Goal: Information Seeking & Learning: Understand process/instructions

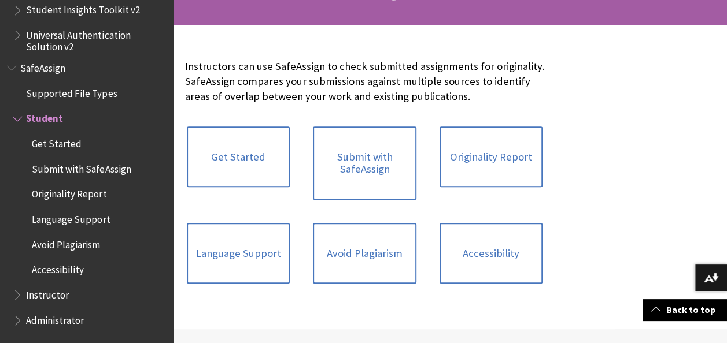
scroll to position [223, 0]
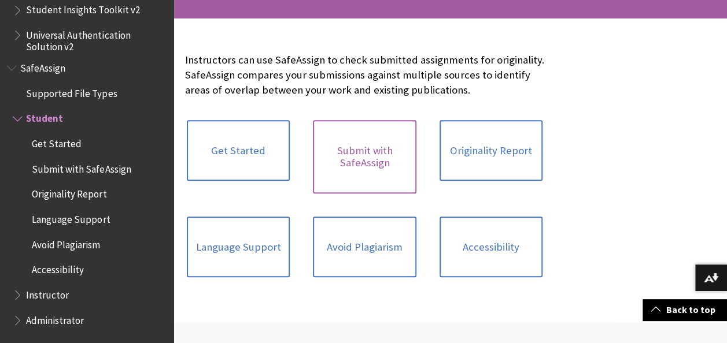
click at [385, 158] on link "Submit with SafeAssign" at bounding box center [364, 156] width 103 height 73
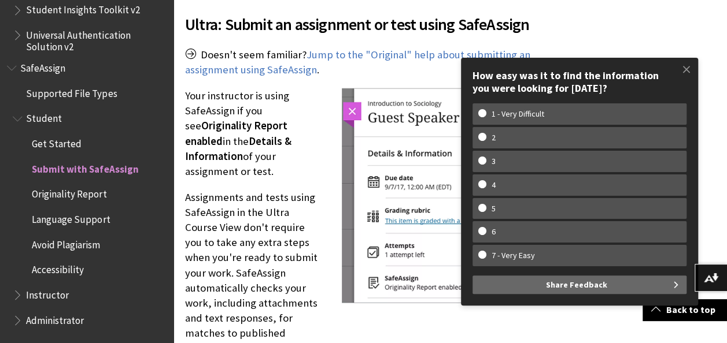
scroll to position [1434, 0]
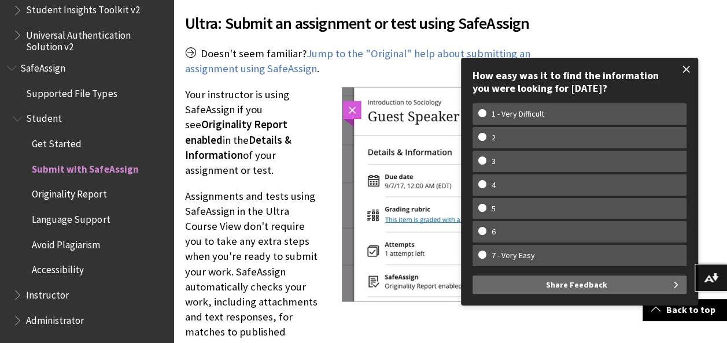
click at [685, 66] on span at bounding box center [686, 69] width 24 height 24
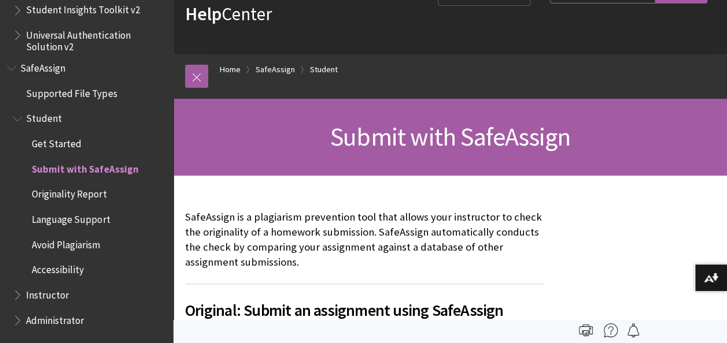
scroll to position [0, 0]
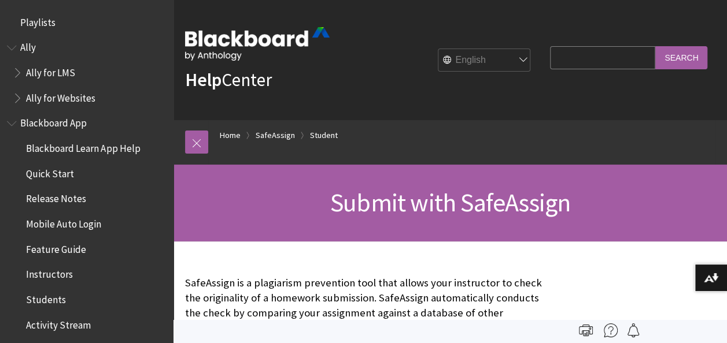
scroll to position [1416, 0]
